Goal: Find specific page/section: Find specific page/section

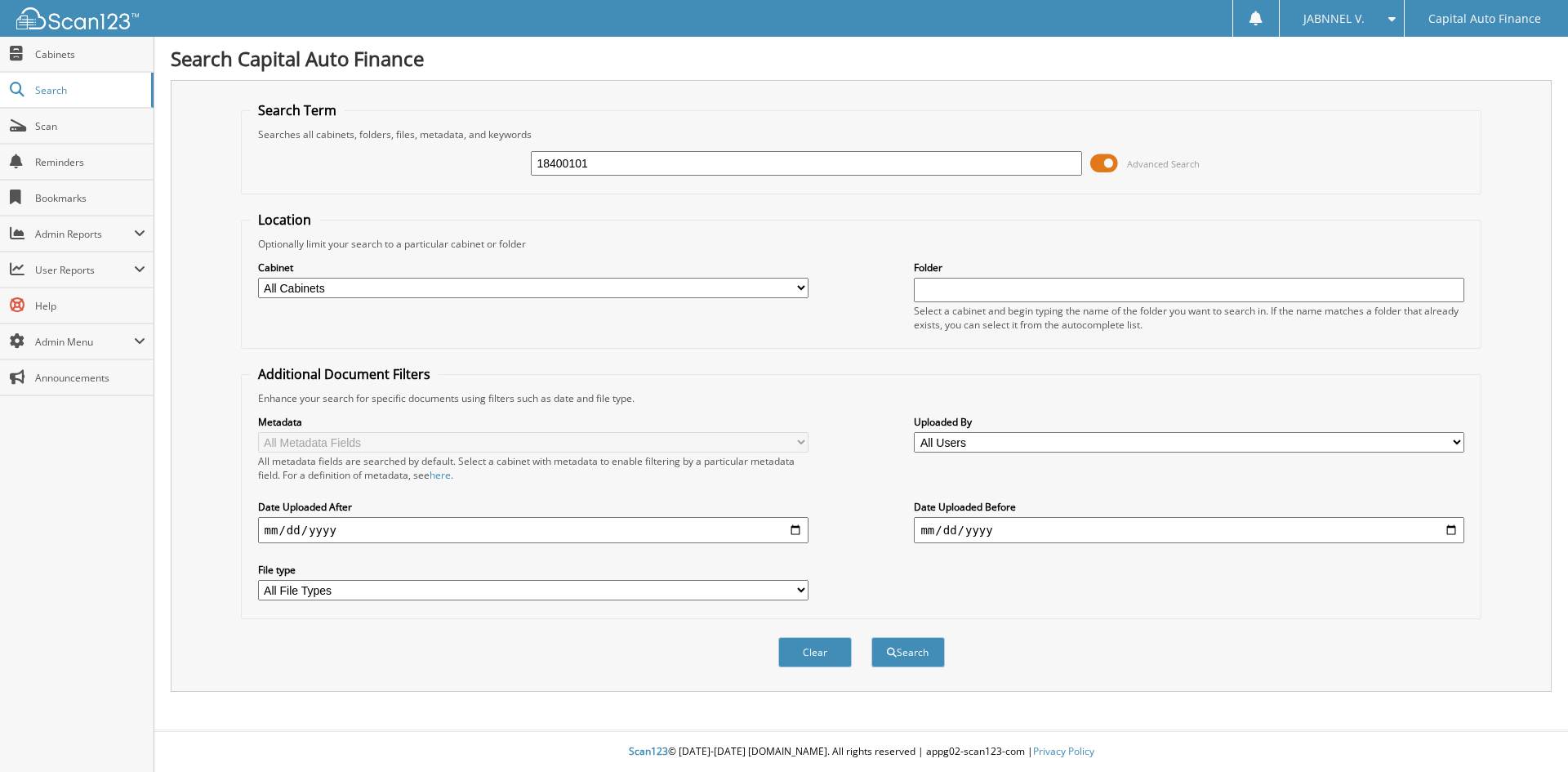
type input "18400101"
click at [1107, 163] on span at bounding box center [1104, 163] width 28 height 25
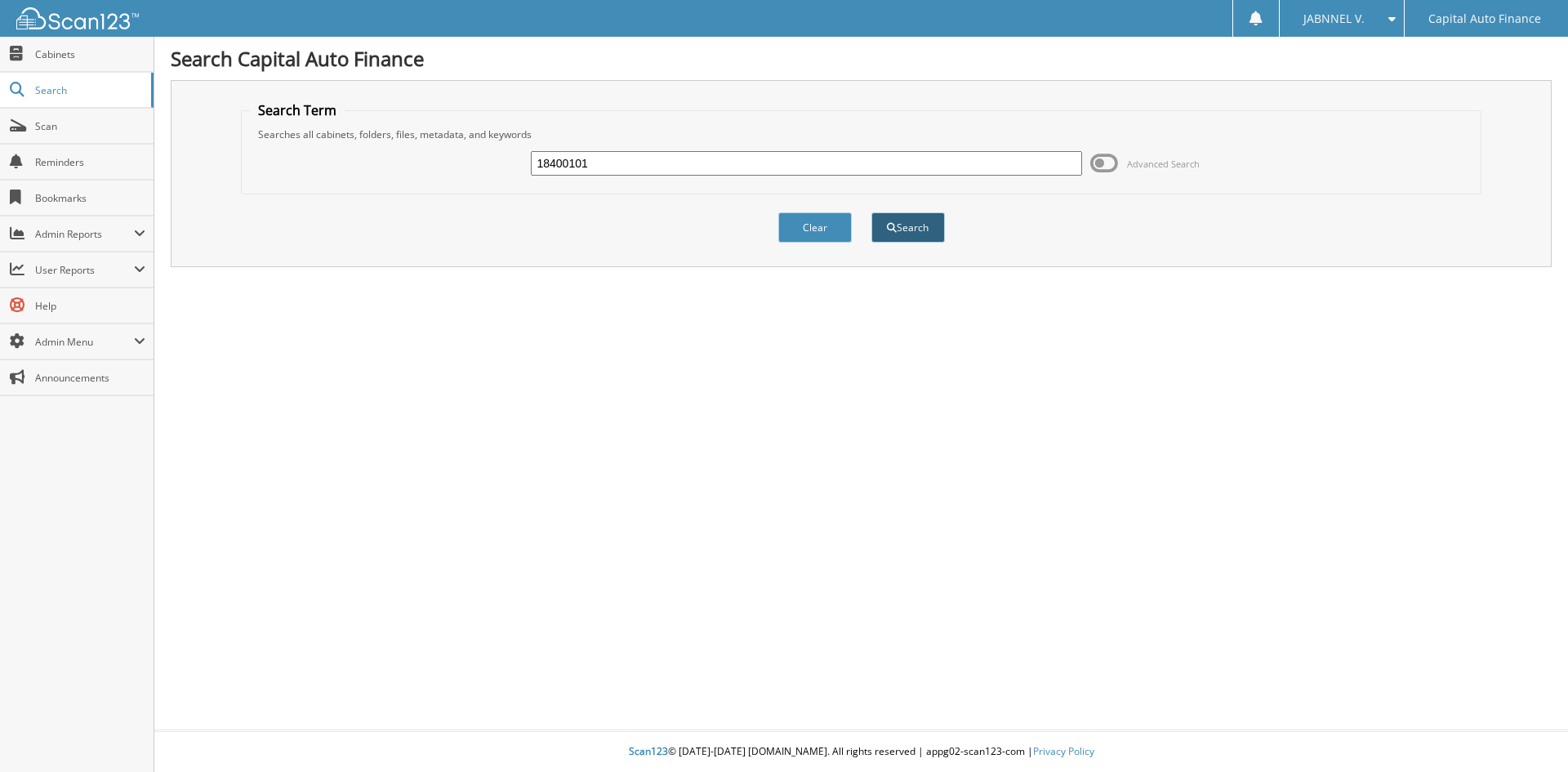
click at [905, 220] on button "Search" at bounding box center [908, 228] width 73 height 30
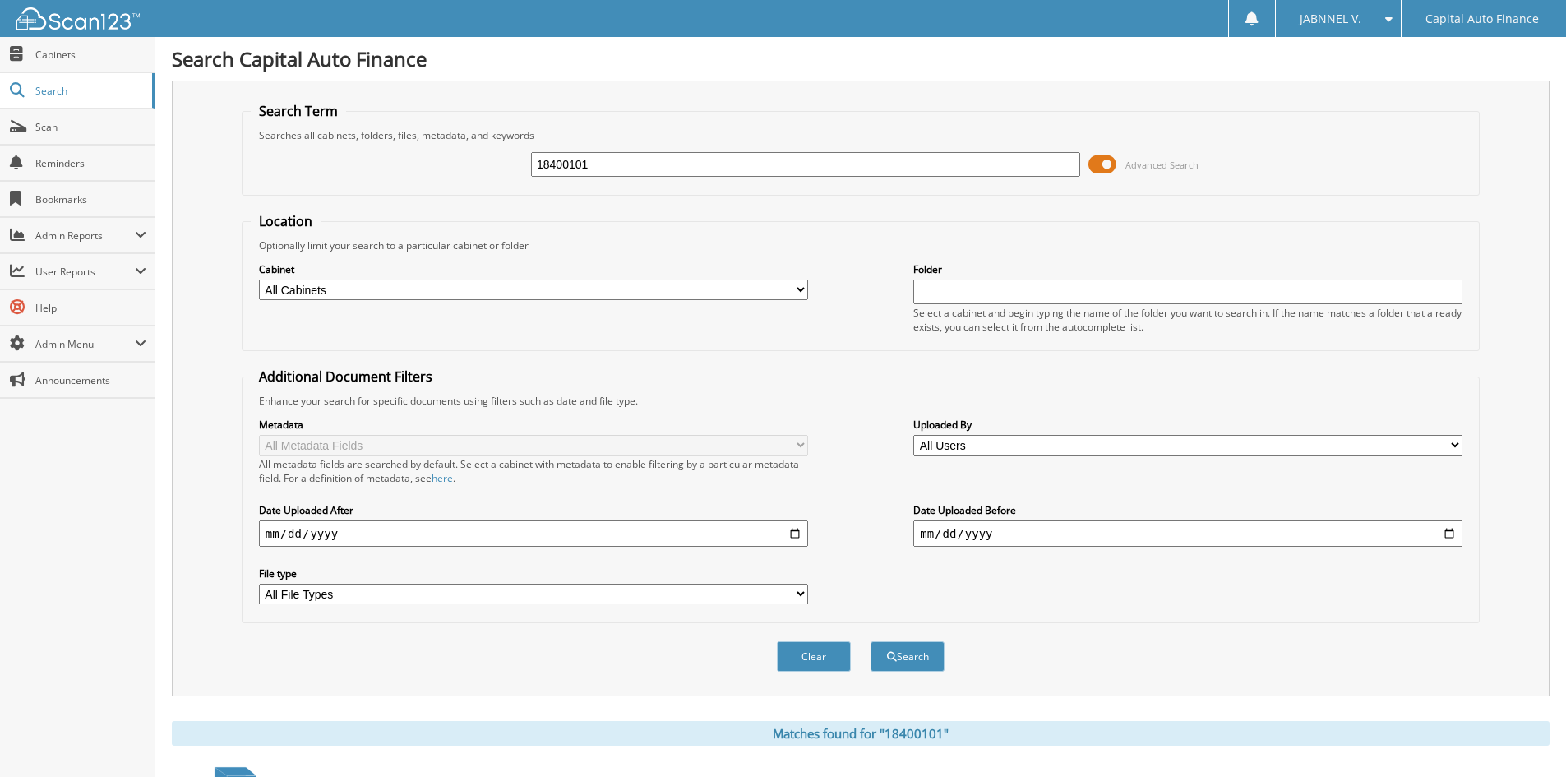
click at [1112, 162] on span at bounding box center [1103, 164] width 28 height 25
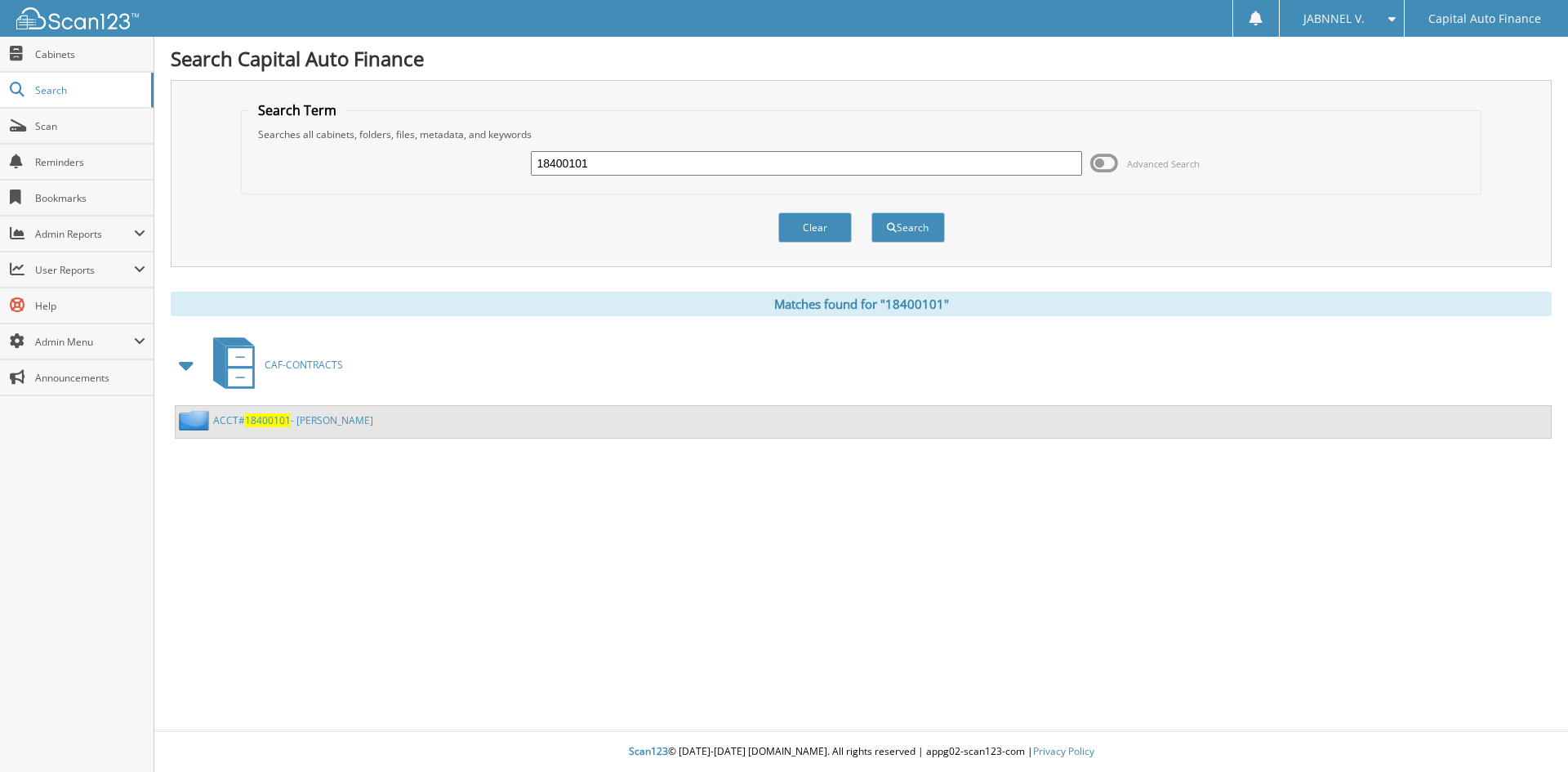
click at [271, 361] on span "CAF-CONTRACTS" at bounding box center [303, 365] width 78 height 14
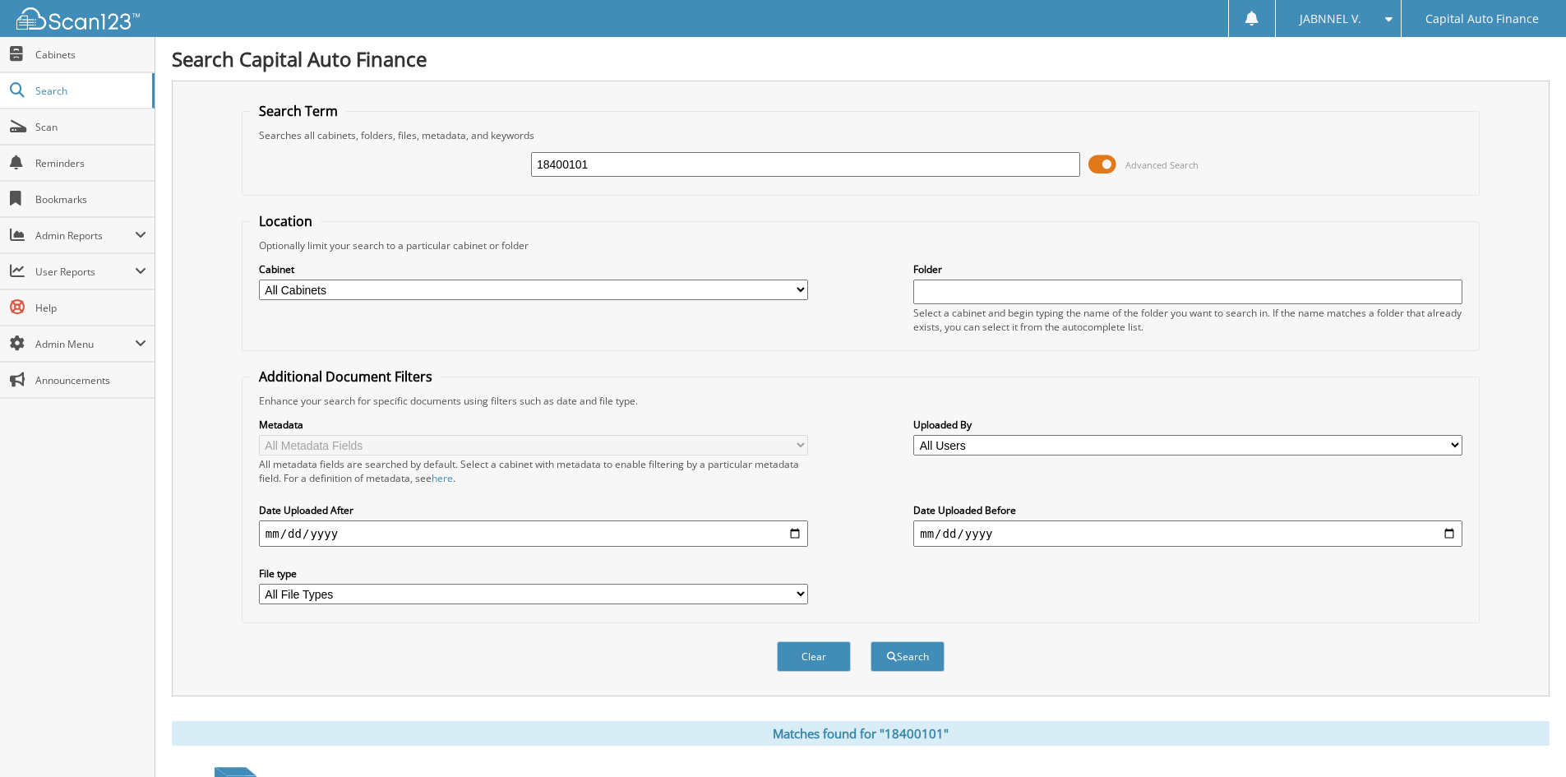
click at [1109, 160] on span at bounding box center [1103, 164] width 28 height 25
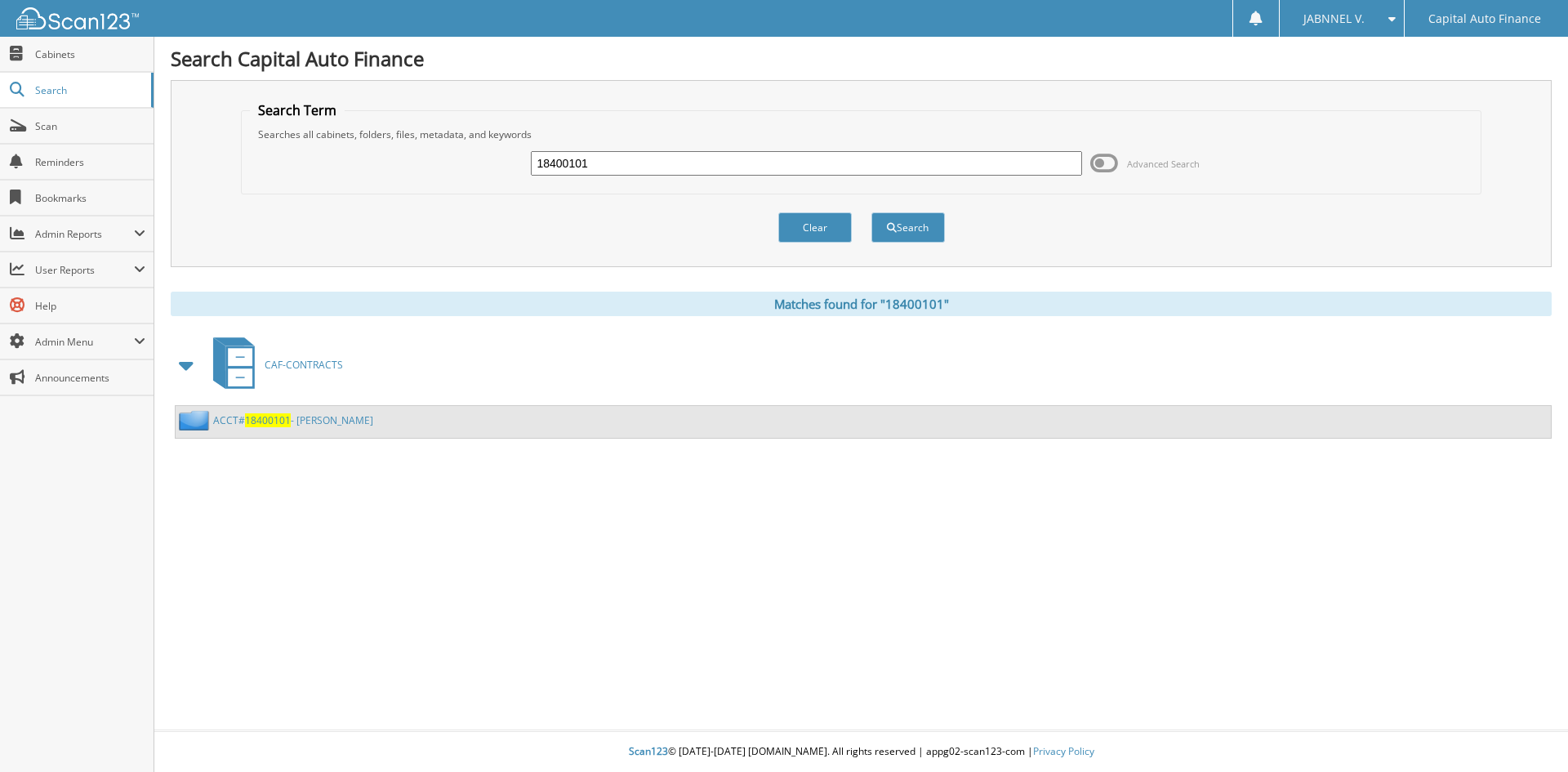
click at [278, 420] on span "18400101" at bounding box center [268, 420] width 46 height 14
